Goal: Task Accomplishment & Management: Complete application form

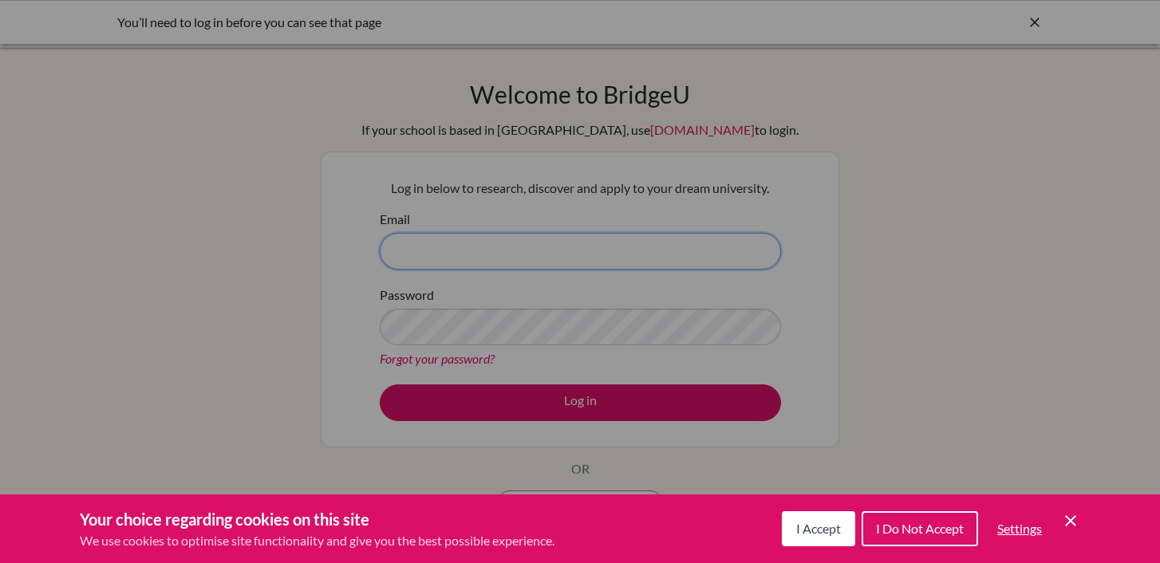
type input "headofschool@bfacademy.de"
click at [806, 535] on span "I Accept" at bounding box center [818, 528] width 45 height 15
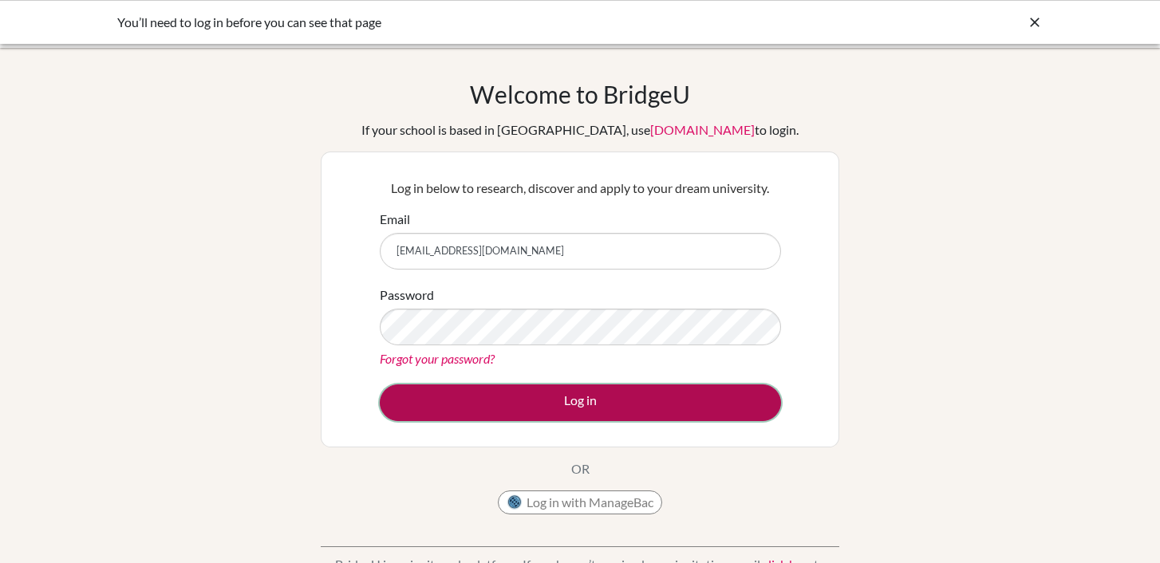
click at [573, 404] on button "Log in" at bounding box center [580, 402] width 401 height 37
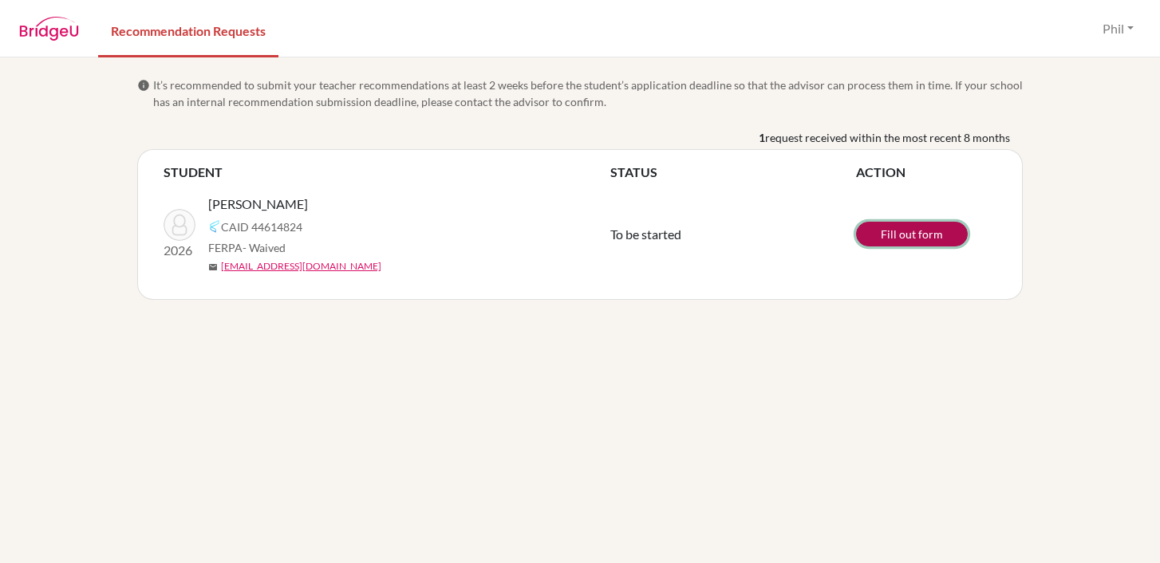
click at [885, 234] on link "Fill out form" at bounding box center [912, 234] width 112 height 25
